Goal: Information Seeking & Learning: Learn about a topic

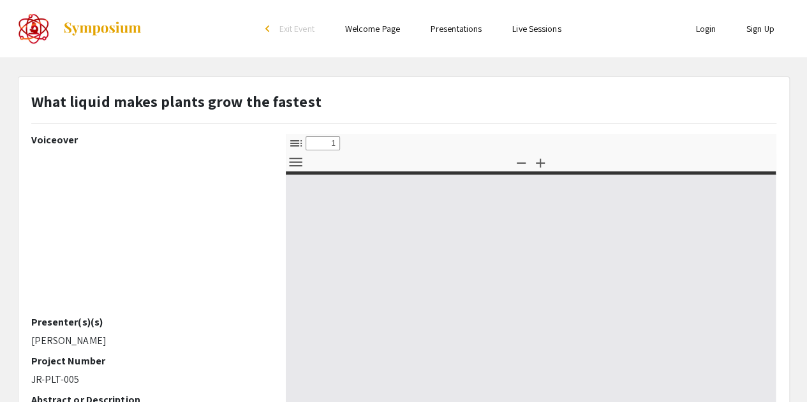
select select "custom"
type input "0"
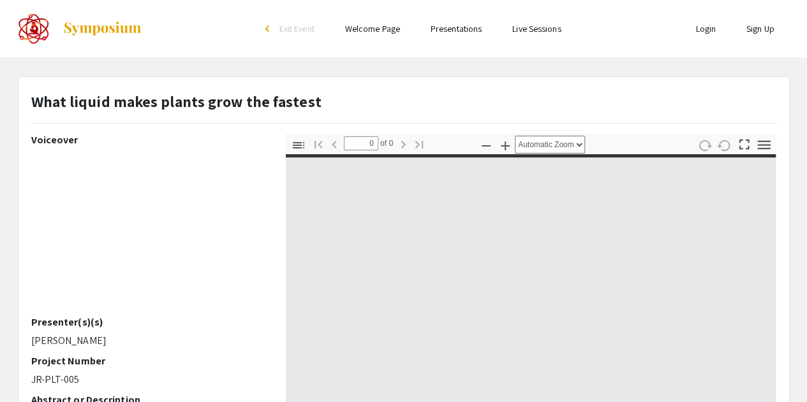
select select "custom"
type input "1"
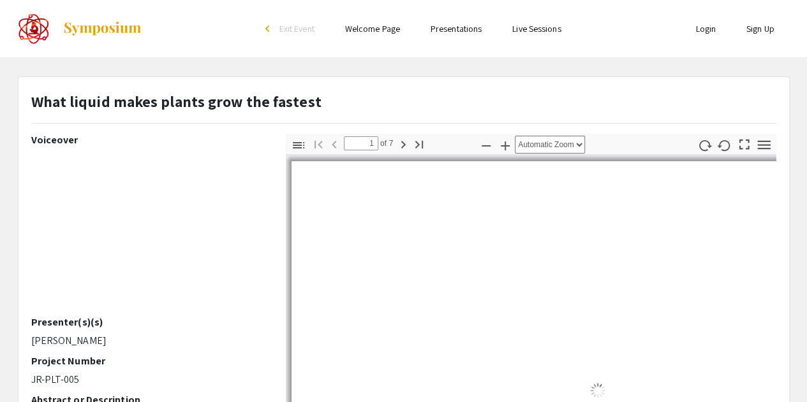
select select "auto"
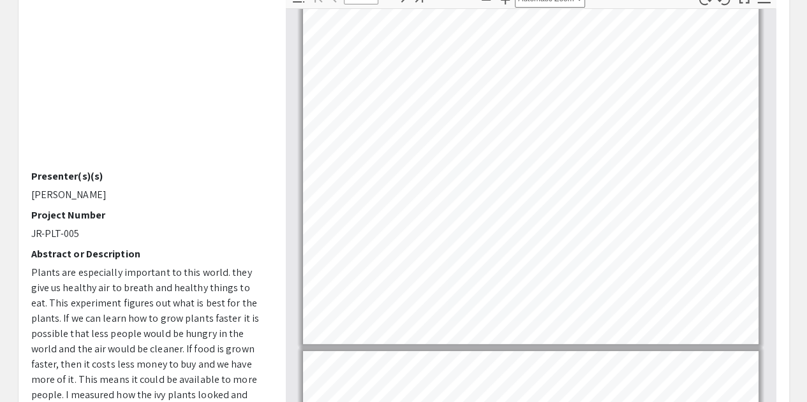
scroll to position [147, 0]
drag, startPoint x: 29, startPoint y: 194, endPoint x: 115, endPoint y: 197, distance: 86.1
click at [115, 197] on div "Voiceover Presenter(s)(s) [PERSON_NAME] Project Number JR-PLT-005 Abstract or D…" at bounding box center [149, 210] width 254 height 446
copy p "[PERSON_NAME]"
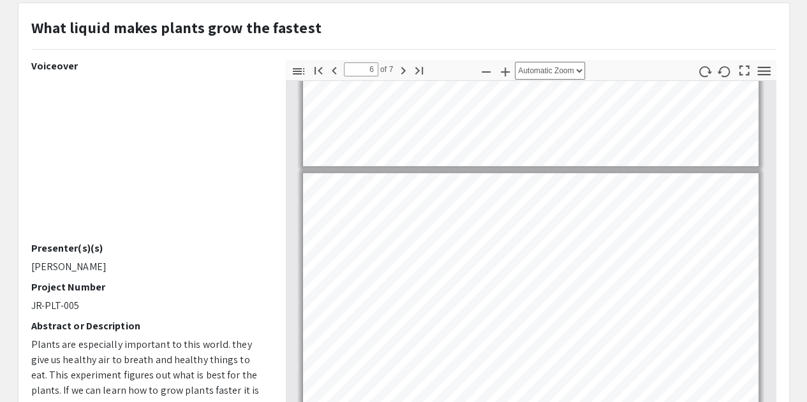
scroll to position [2014, 0]
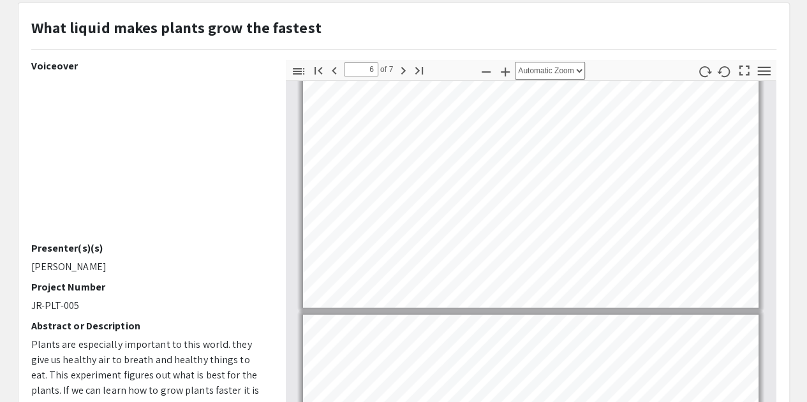
type input "7"
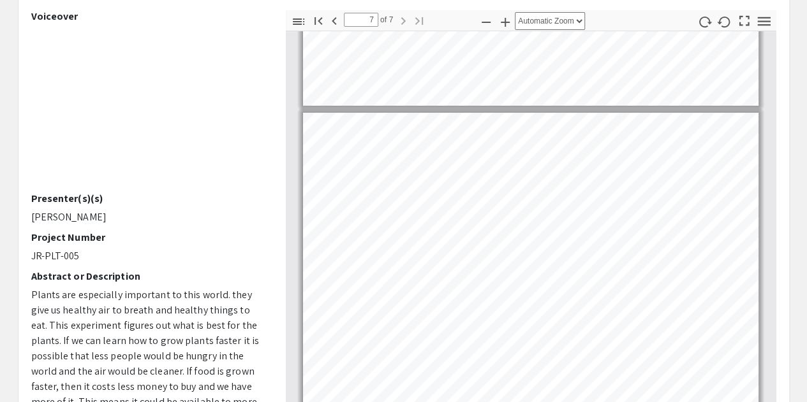
scroll to position [123, 0]
click at [467, 217] on link "Page 7" at bounding box center [438, 220] width 179 height 12
select select "page-width"
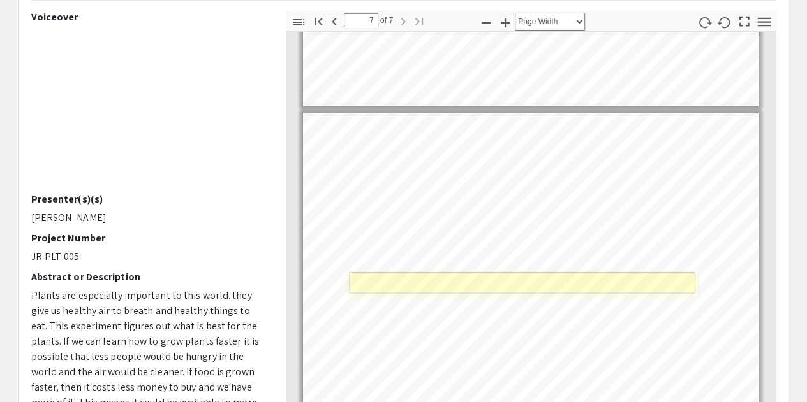
click at [495, 282] on link "Page 7" at bounding box center [522, 283] width 346 height 22
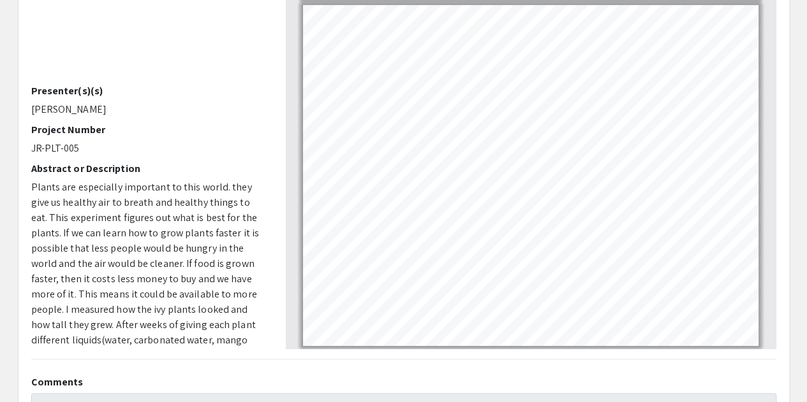
scroll to position [235, 0]
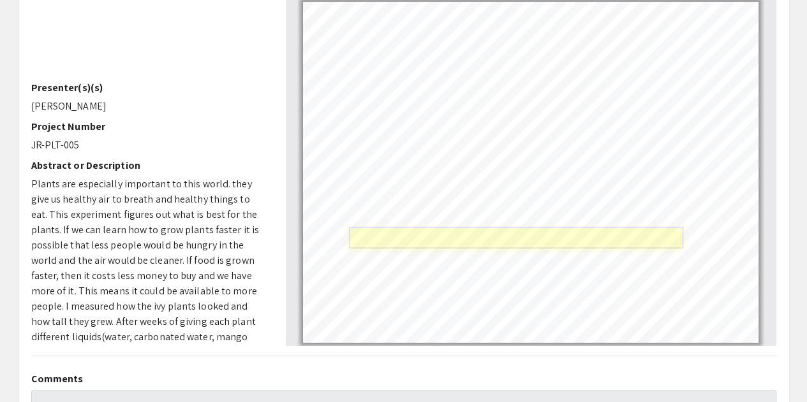
click at [486, 242] on link "Page 7" at bounding box center [515, 238] width 333 height 22
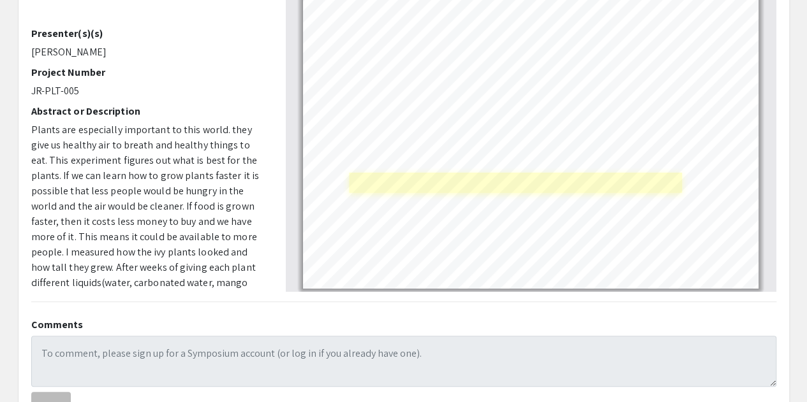
scroll to position [307, 0]
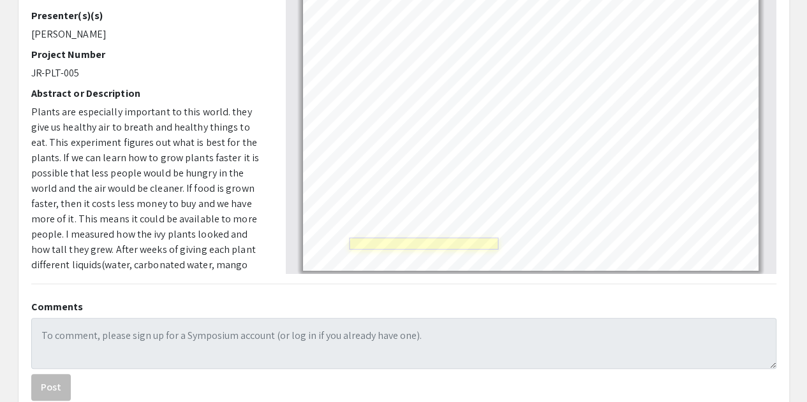
click at [472, 244] on link "Page 7" at bounding box center [423, 244] width 149 height 12
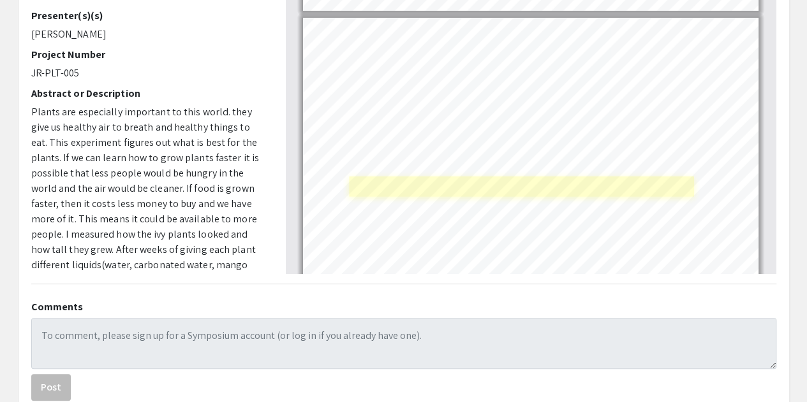
scroll to position [2014, 0]
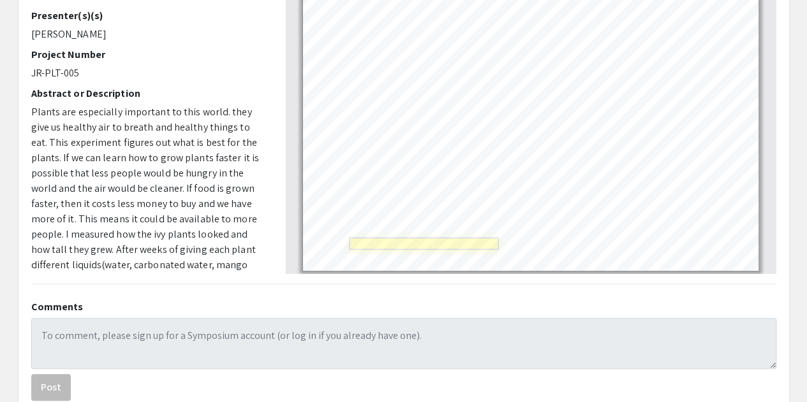
click at [450, 246] on link "Page 7" at bounding box center [423, 244] width 149 height 12
